Goal: Task Accomplishment & Management: Manage account settings

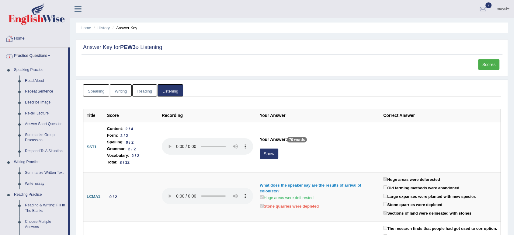
click at [23, 39] on link "Home" at bounding box center [34, 37] width 69 height 15
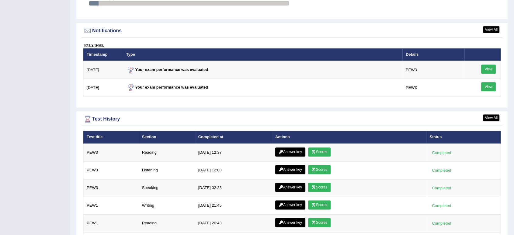
scroll to position [782, 0]
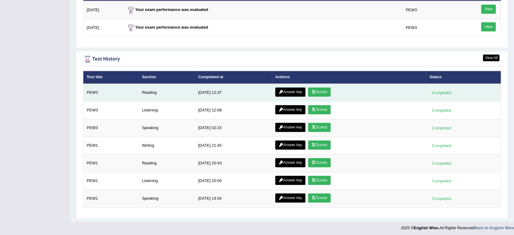
click at [312, 90] on icon at bounding box center [314, 92] width 5 height 4
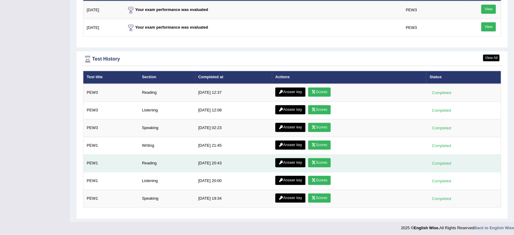
click at [313, 161] on icon at bounding box center [314, 163] width 5 height 4
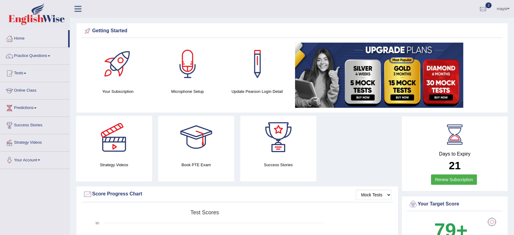
click at [321, 7] on ul "maysi Toggle navigation Username: maysi Access Type: Online Subscription: Gold …" at bounding box center [358, 8] width 311 height 17
click at [50, 60] on link "Practice Questions" at bounding box center [34, 54] width 69 height 15
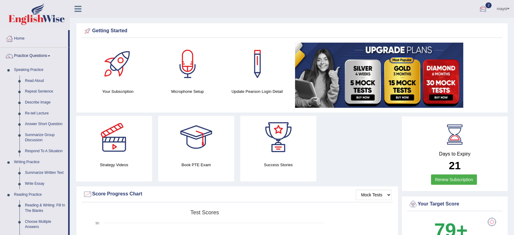
click at [503, 9] on link "maysi" at bounding box center [503, 8] width 22 height 16
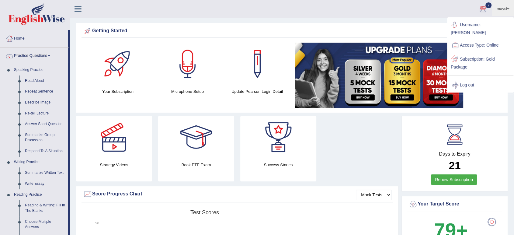
click at [474, 79] on link "Log out" at bounding box center [481, 85] width 66 height 14
